Goal: Find specific page/section: Find specific page/section

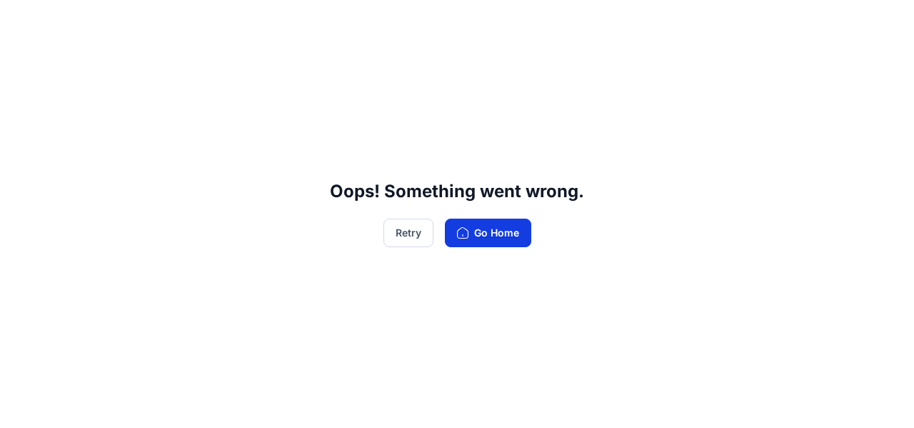
click at [494, 232] on button "Go Home" at bounding box center [488, 232] width 86 height 29
click at [408, 233] on button "Retry" at bounding box center [408, 232] width 50 height 29
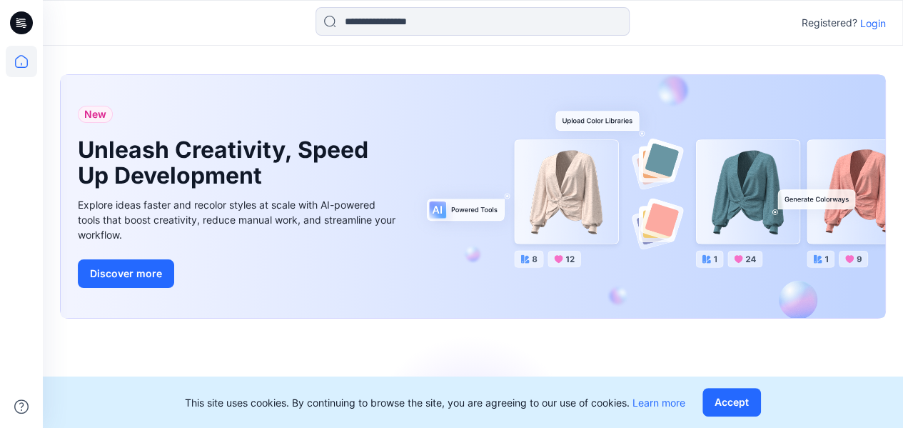
click at [877, 18] on p "Login" at bounding box center [873, 23] width 26 height 15
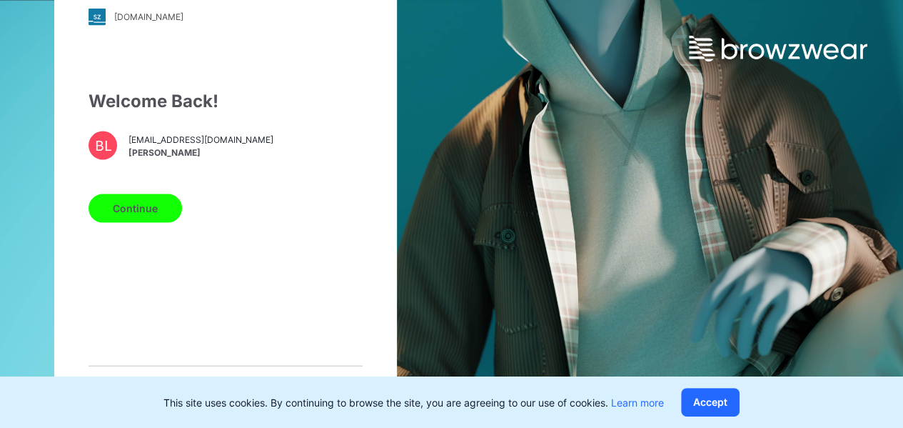
click at [108, 218] on button "Continue" at bounding box center [136, 207] width 94 height 29
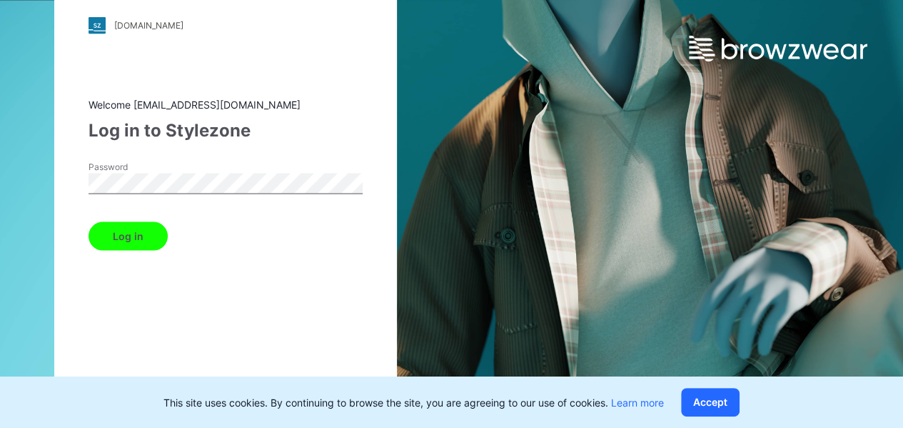
click at [140, 230] on button "Log in" at bounding box center [128, 235] width 79 height 29
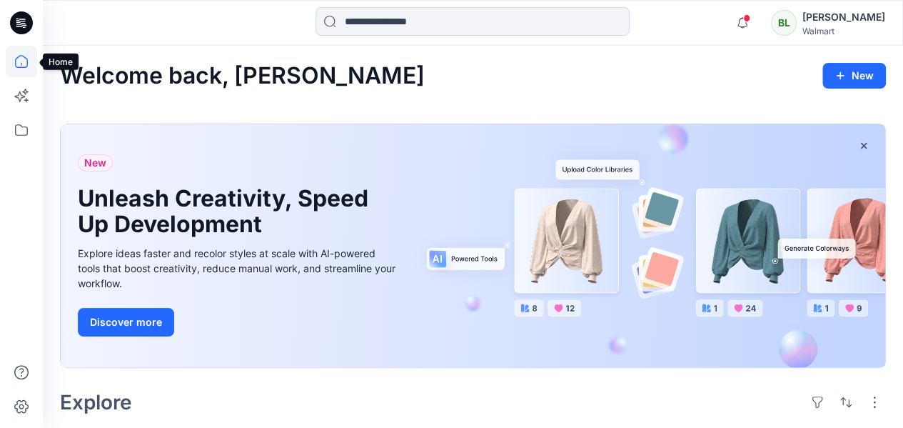
click at [20, 66] on icon at bounding box center [21, 61] width 31 height 31
click at [17, 129] on icon at bounding box center [21, 129] width 31 height 31
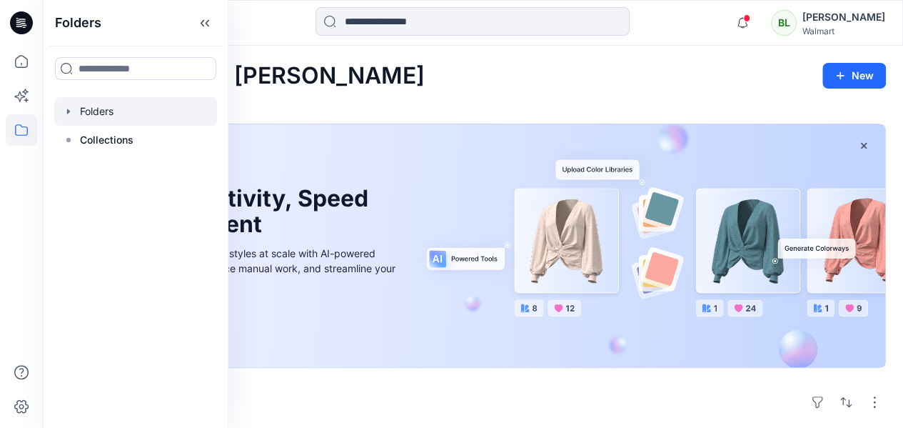
click at [106, 114] on div at bounding box center [135, 111] width 163 height 29
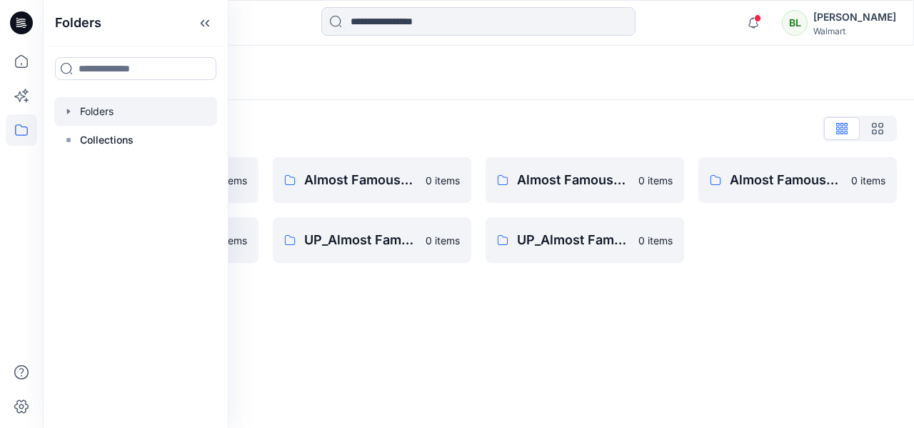
click at [443, 117] on div "Folders List" at bounding box center [478, 128] width 837 height 23
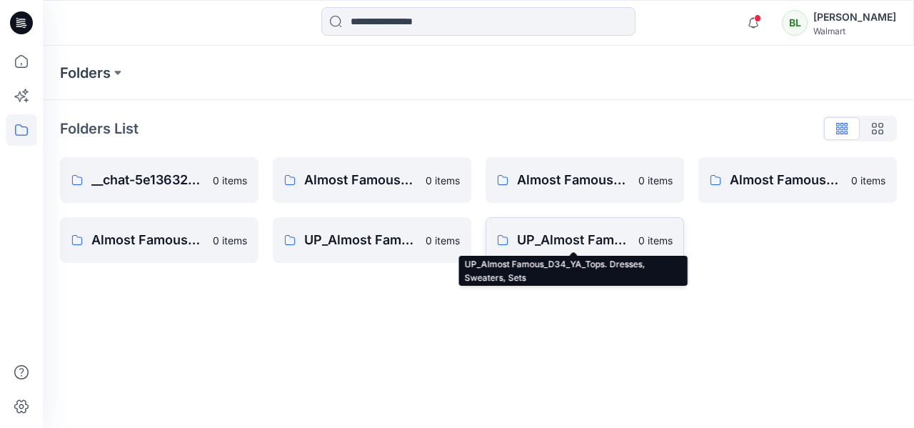
click at [565, 230] on p "UP_Almost Famous_D34_YA_Tops. Dresses, Sweaters, Sets" at bounding box center [573, 240] width 113 height 20
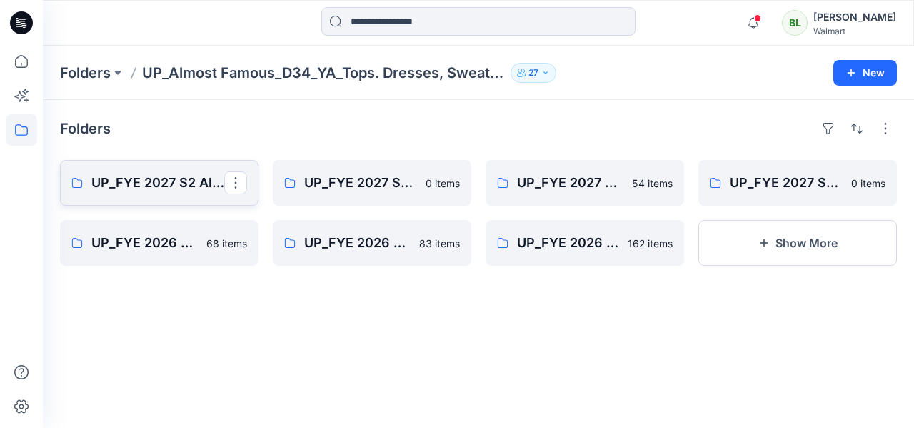
click at [116, 178] on p "UP_FYE 2027 S2 Almost Famous YA Tops, Dresses, Sweaters, Sets" at bounding box center [157, 183] width 133 height 20
